Goal: Task Accomplishment & Management: Manage account settings

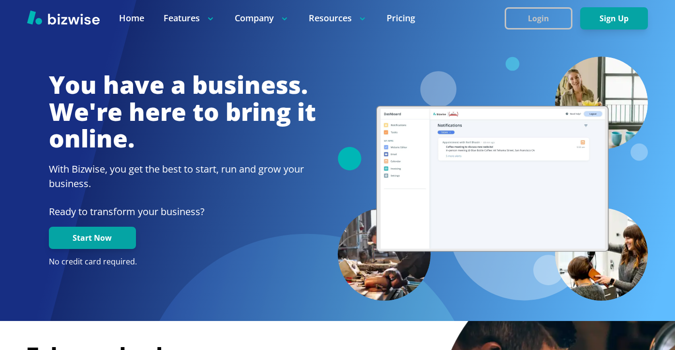
click at [515, 22] on button "Login" at bounding box center [539, 18] width 68 height 22
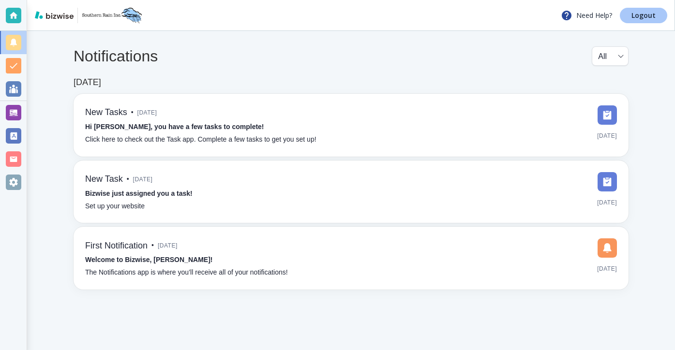
click at [661, 19] on link "Logout" at bounding box center [643, 15] width 47 height 15
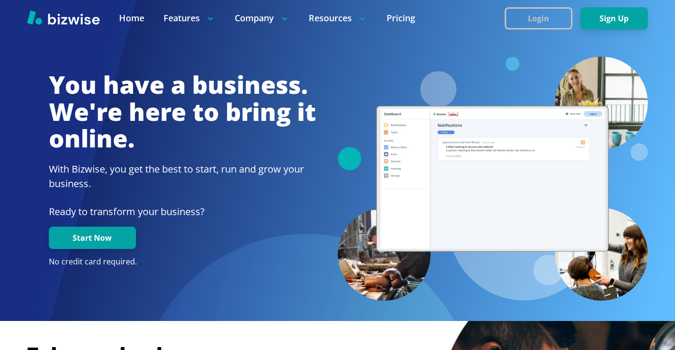
click at [521, 12] on button "Login" at bounding box center [539, 18] width 68 height 22
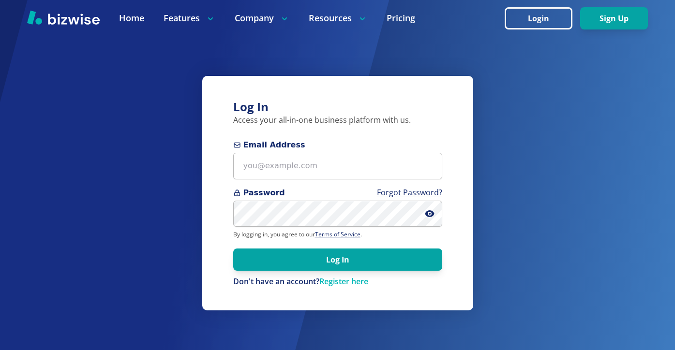
click at [360, 183] on form "Email Address Password Forgot Password? By logging in, you agree to our Terms o…" at bounding box center [337, 213] width 209 height 148
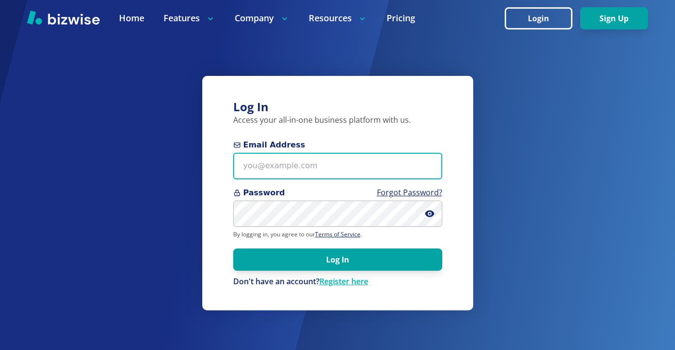
click at [339, 165] on input "Email Address" at bounding box center [337, 166] width 209 height 27
paste input "thomascarterone@gmail.com"
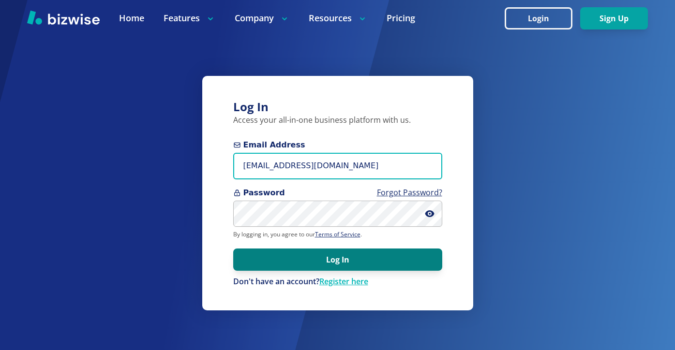
type input "thomascarterone@gmail.com"
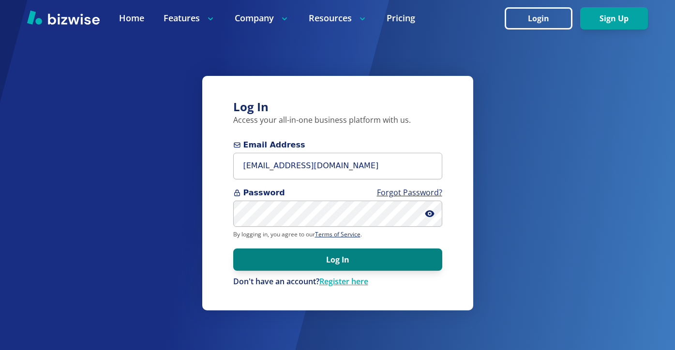
click at [391, 265] on button "Log In" at bounding box center [337, 260] width 209 height 22
